Goal: Information Seeking & Learning: Learn about a topic

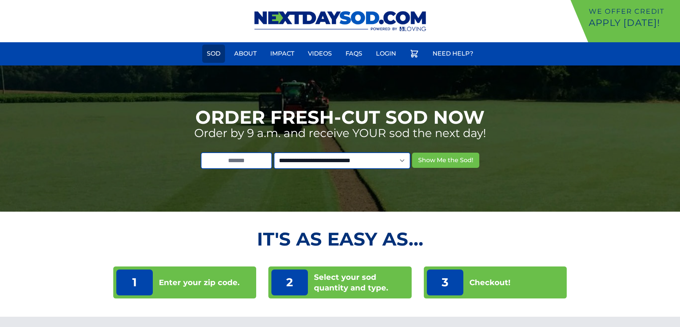
click at [216, 54] on link "Sod" at bounding box center [213, 53] width 23 height 18
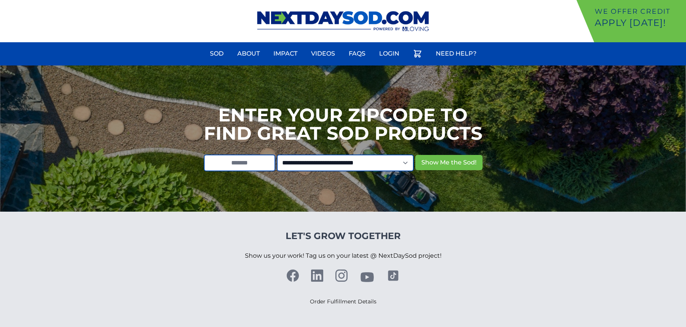
click at [343, 57] on ul "Sod About Impact Videos FAQs Login Need Help?" at bounding box center [343, 54] width 686 height 21
click at [359, 53] on link "FAQs" at bounding box center [357, 53] width 26 height 18
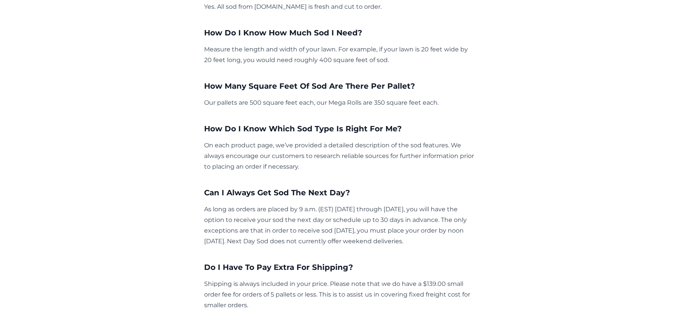
scroll to position [228, 0]
